Goal: Information Seeking & Learning: Learn about a topic

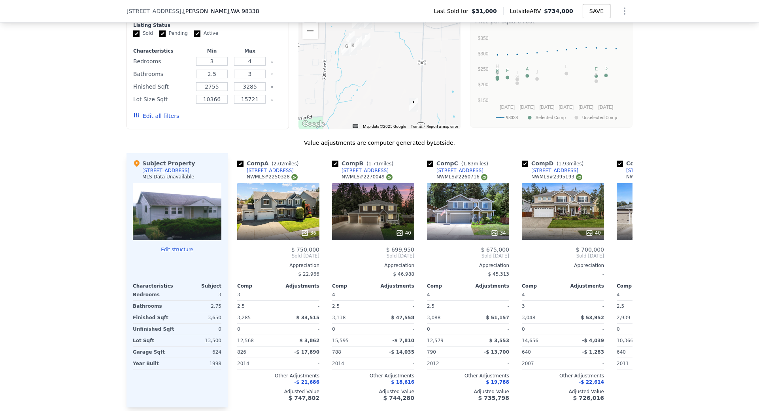
scroll to position [551, 0]
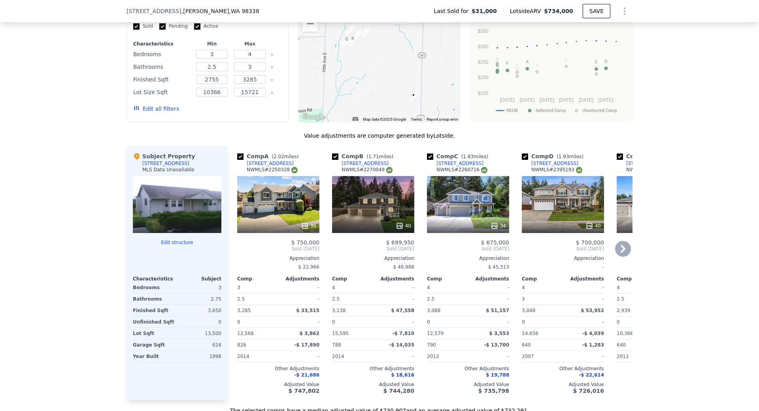
click at [621, 253] on icon at bounding box center [623, 249] width 5 height 8
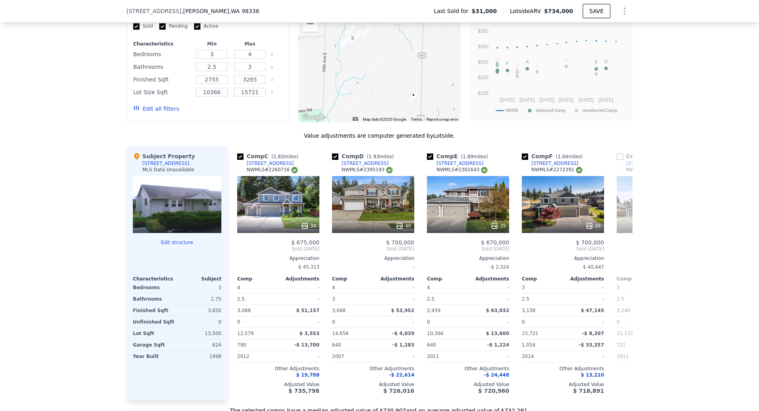
click at [619, 256] on div "Comp A ( 2.02 miles) [STREET_ADDRESS] # 2250328 36 $ 750,000 Sold [DATE] Apprec…" at bounding box center [430, 273] width 405 height 254
click at [621, 253] on icon at bounding box center [623, 249] width 5 height 8
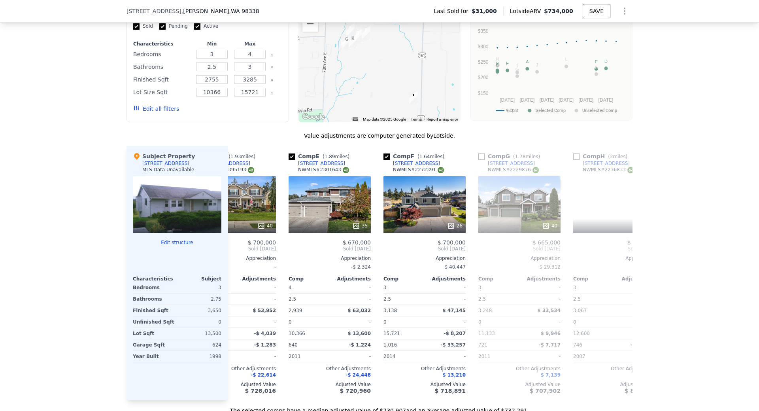
scroll to position [0, 380]
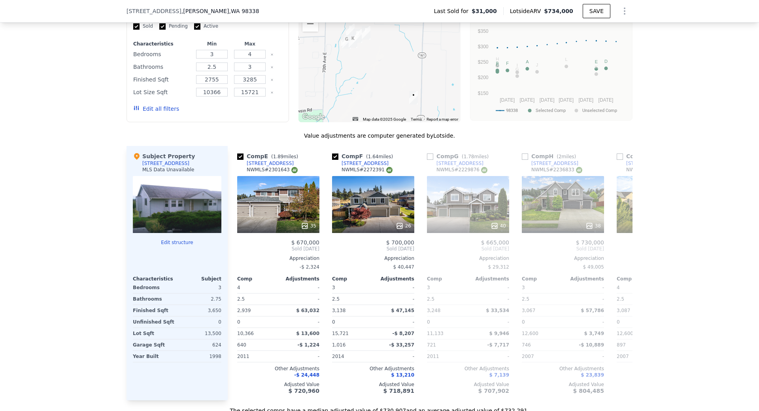
click at [619, 256] on div "Comp A ( 2.02 miles) [STREET_ADDRESS] # 2250328 36 $ 750,000 Sold [DATE] Apprec…" at bounding box center [430, 273] width 405 height 254
click at [233, 249] on icon at bounding box center [237, 249] width 16 height 16
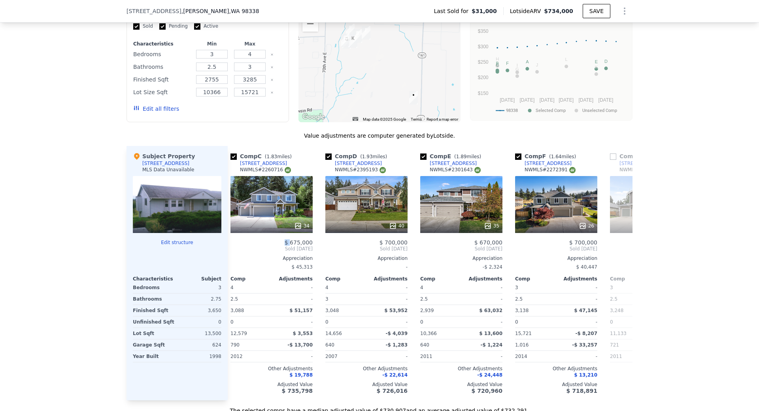
click at [233, 249] on div "Comp C ( 1.83 miles) [STREET_ADDRESS] # 2260716 34 $ 675,000 Sold [DATE] Apprec…" at bounding box center [271, 273] width 89 height 254
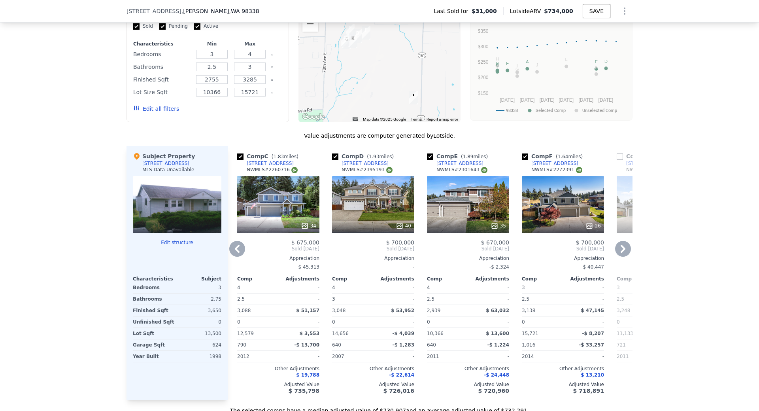
click at [233, 249] on icon at bounding box center [237, 249] width 16 height 16
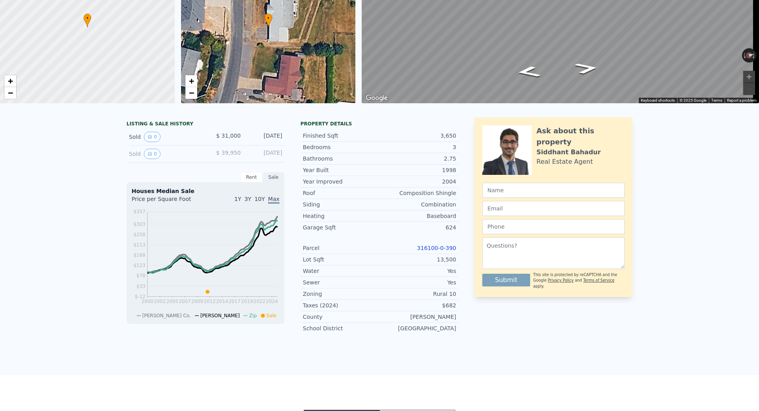
scroll to position [0, 0]
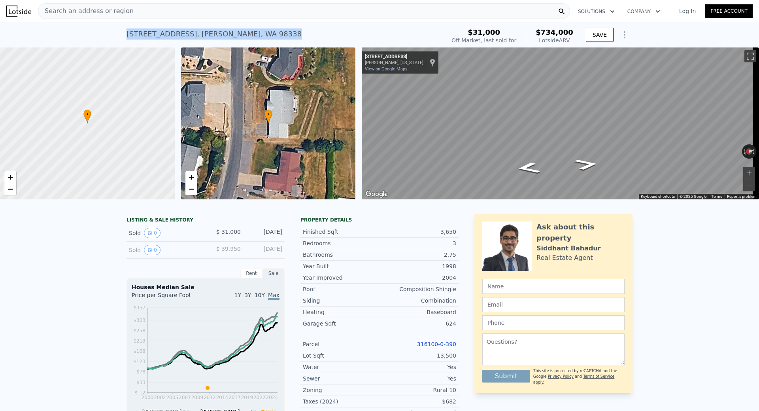
drag, startPoint x: 271, startPoint y: 31, endPoint x: 109, endPoint y: 36, distance: 161.8
click at [109, 36] on div "[STREET_ADDRESS][PERSON_NAME] Sold [DATE] for $31k (~ARV $734k ) $31,000 Off Ma…" at bounding box center [379, 34] width 759 height 25
click at [306, 44] on div "[STREET_ADDRESS][PERSON_NAME] Sold [DATE] for $31k (~ARV $734k )" at bounding box center [284, 36] width 315 height 22
click at [280, 35] on div "[STREET_ADDRESS][PERSON_NAME] Sold [DATE] for $31k (~ARV $734k )" at bounding box center [284, 36] width 315 height 22
